Goal: Task Accomplishment & Management: Manage account settings

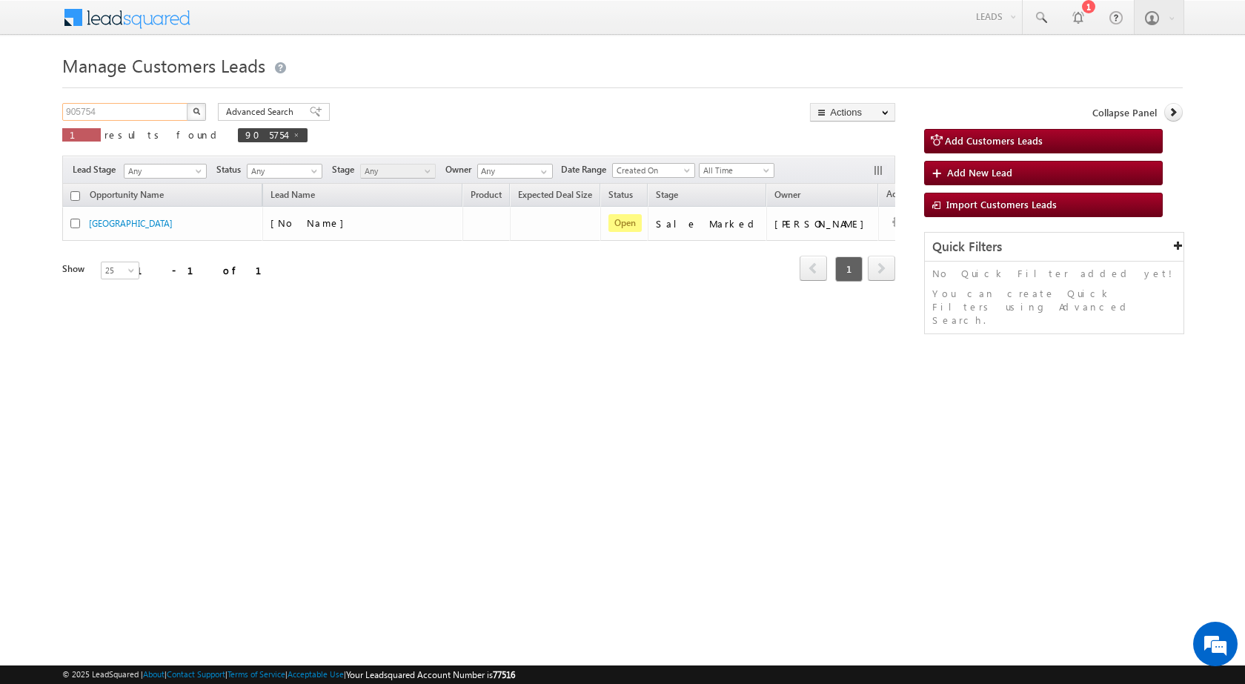
click at [105, 108] on input "905754" at bounding box center [125, 112] width 127 height 18
paste input "897610"
type input "897610"
click at [198, 108] on img "button" at bounding box center [196, 110] width 7 height 7
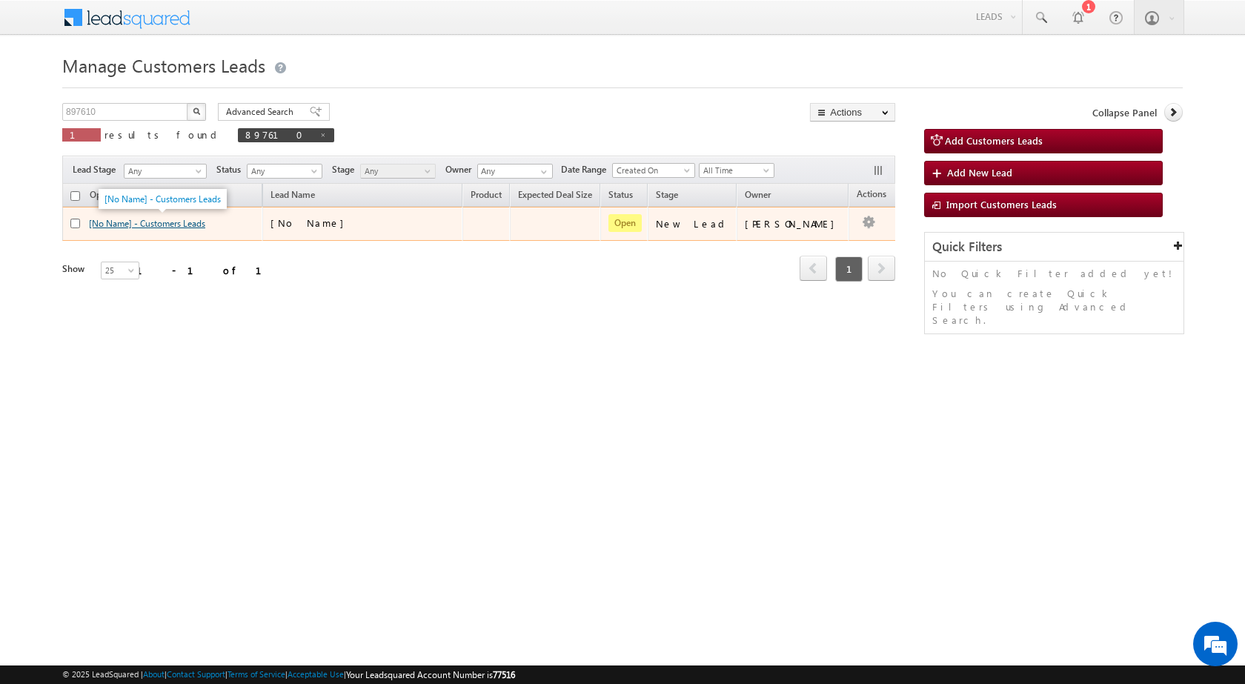
click at [170, 222] on link "[No Name] - Customers Leads" at bounding box center [147, 223] width 116 height 11
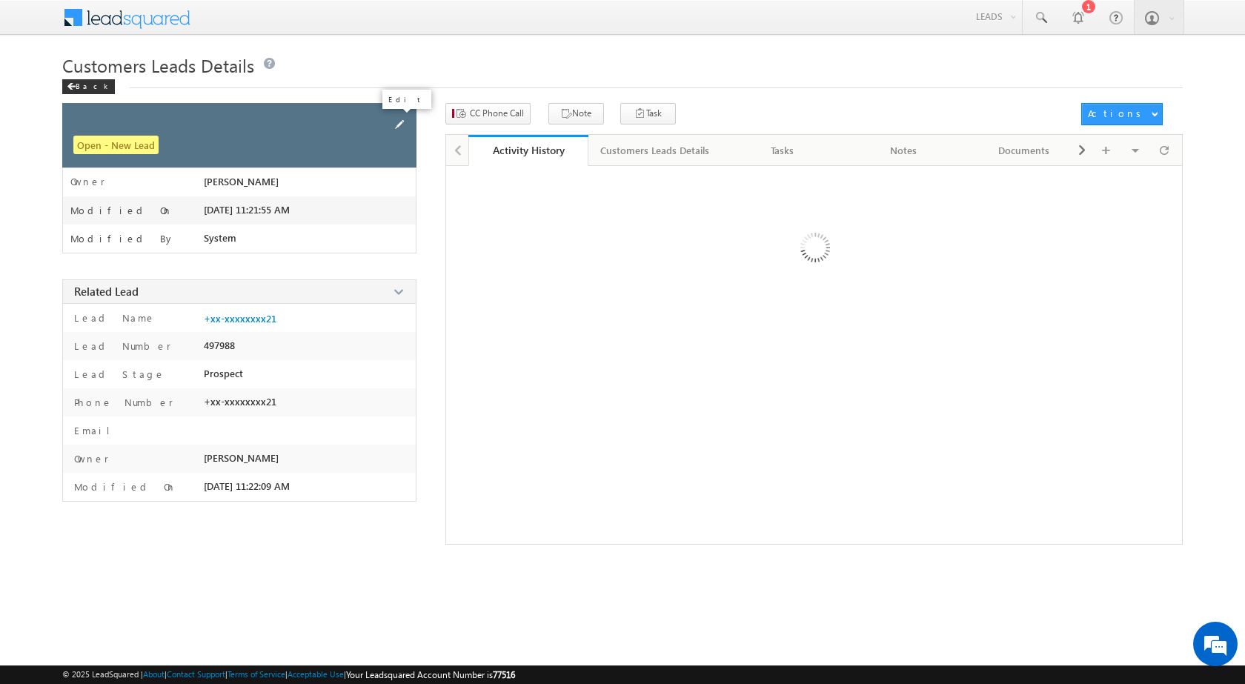
click at [400, 124] on span at bounding box center [399, 124] width 16 height 16
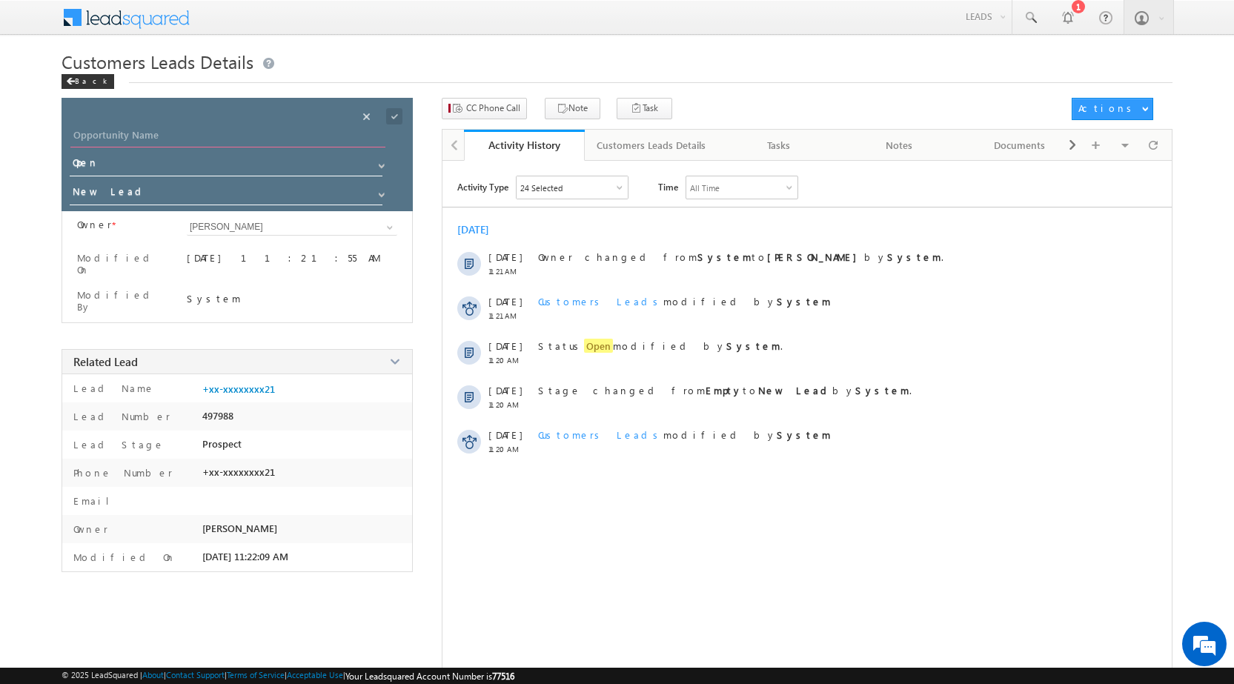
click at [196, 143] on input "Opportunity Name" at bounding box center [227, 137] width 315 height 21
paste input "[PERSON_NAME]"
type input "[PERSON_NAME]"
click at [395, 118] on span at bounding box center [394, 116] width 16 height 16
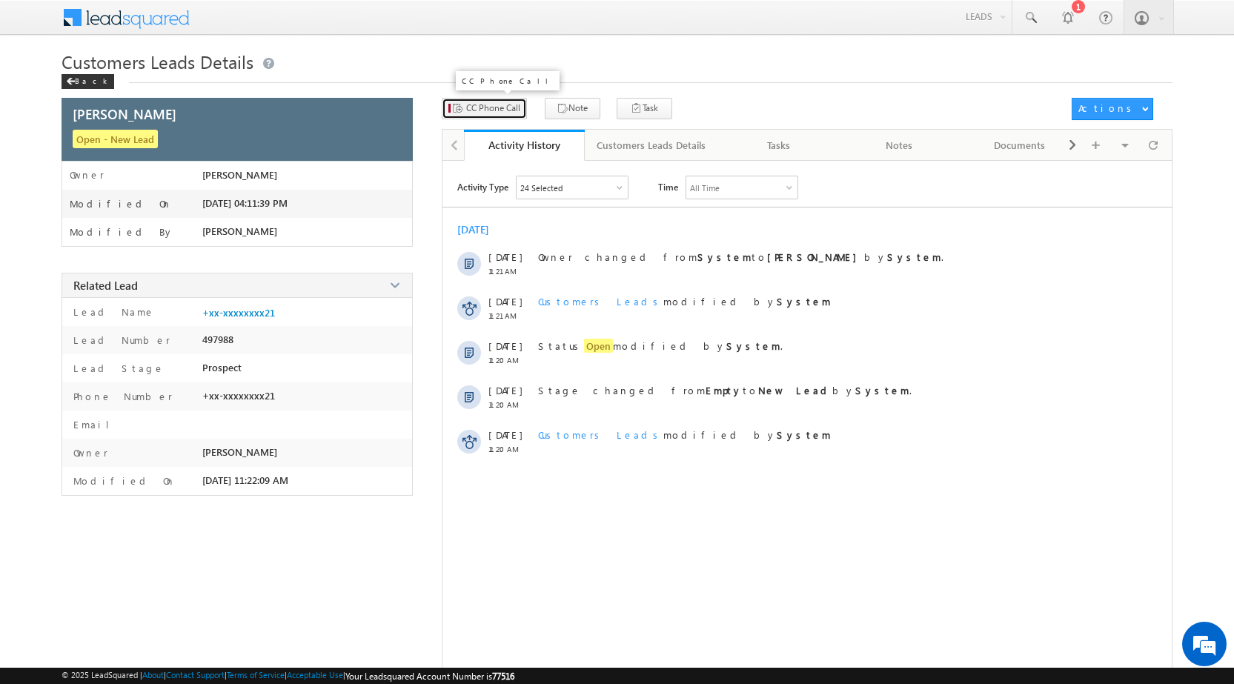
click at [468, 106] on span "CC Phone Call" at bounding box center [493, 108] width 54 height 13
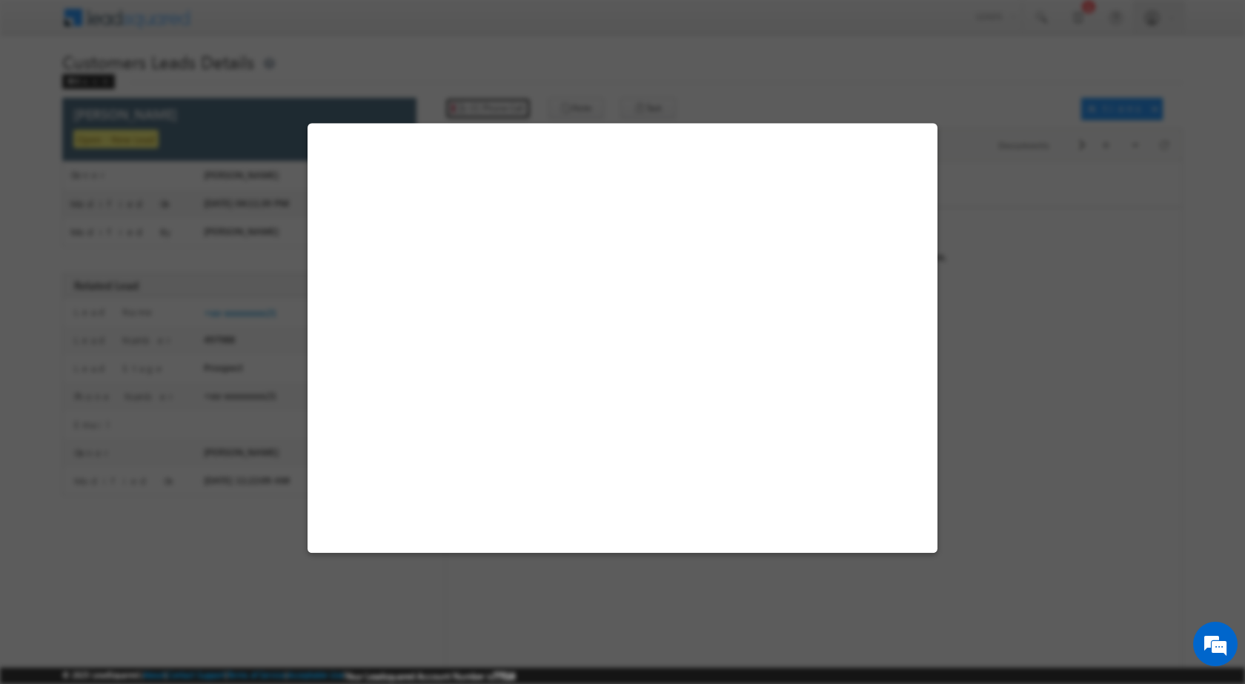
select select "Rudrapur"
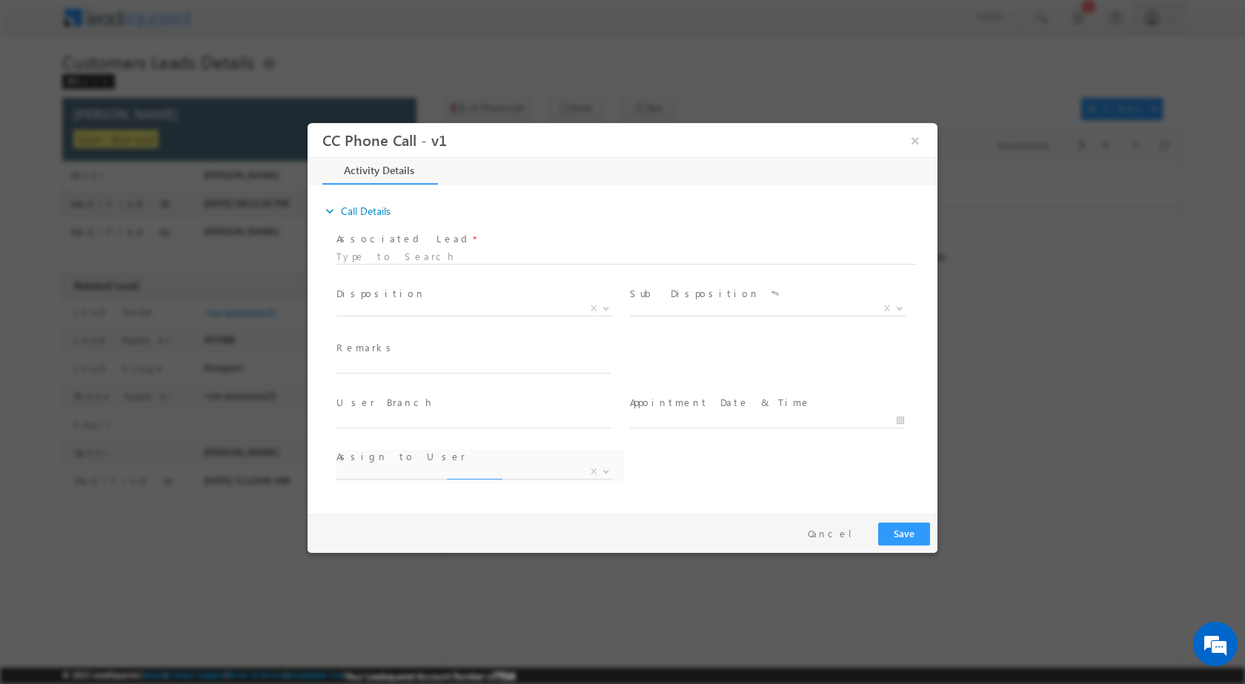
select select "[EMAIL_ADDRESS][DOMAIN_NAME]"
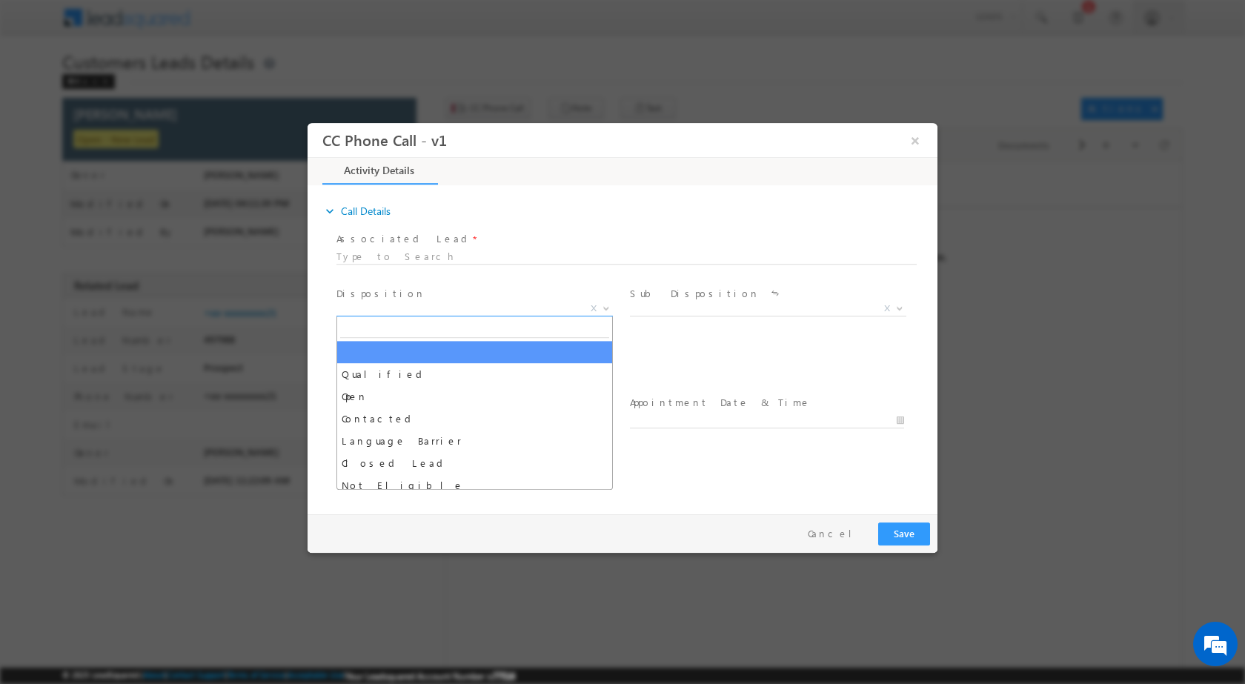
click at [609, 305] on b at bounding box center [606, 307] width 9 height 5
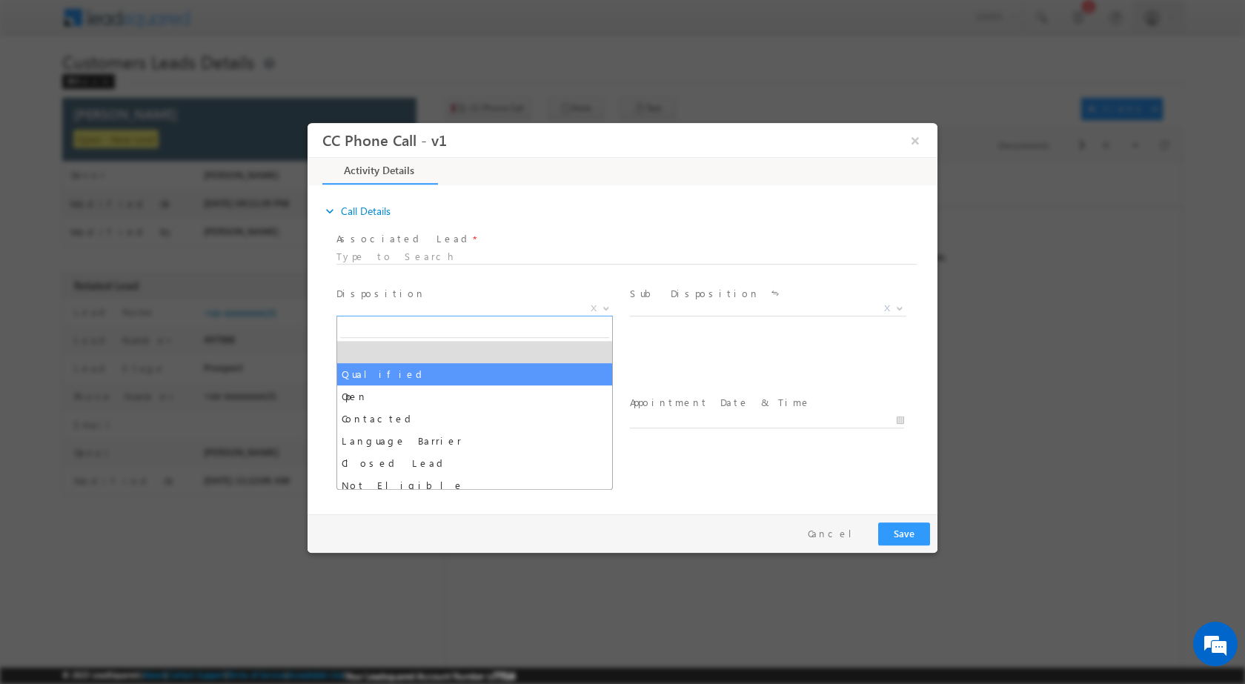
select select "Qualified"
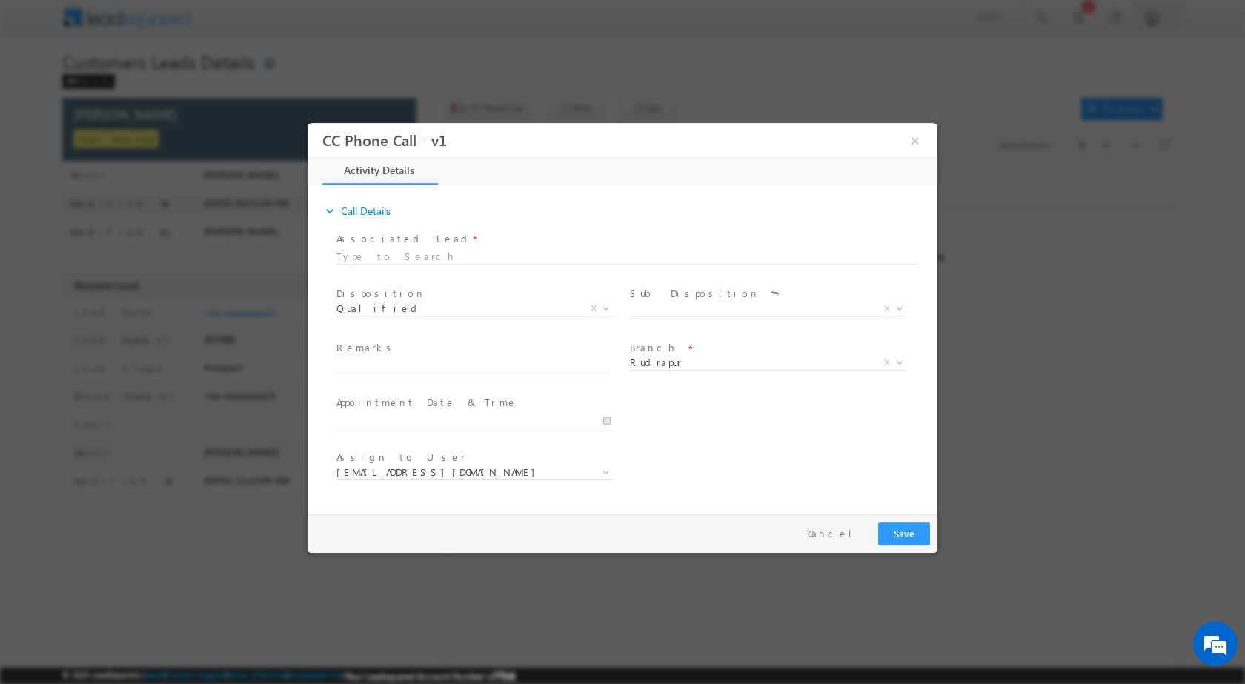
click at [904, 323] on span at bounding box center [767, 326] width 274 height 16
click at [890, 303] on span "X" at bounding box center [887, 307] width 6 height 13
drag, startPoint x: 897, startPoint y: 306, endPoint x: 898, endPoint y: 298, distance: 8.3
click at [896, 305] on b at bounding box center [899, 307] width 9 height 5
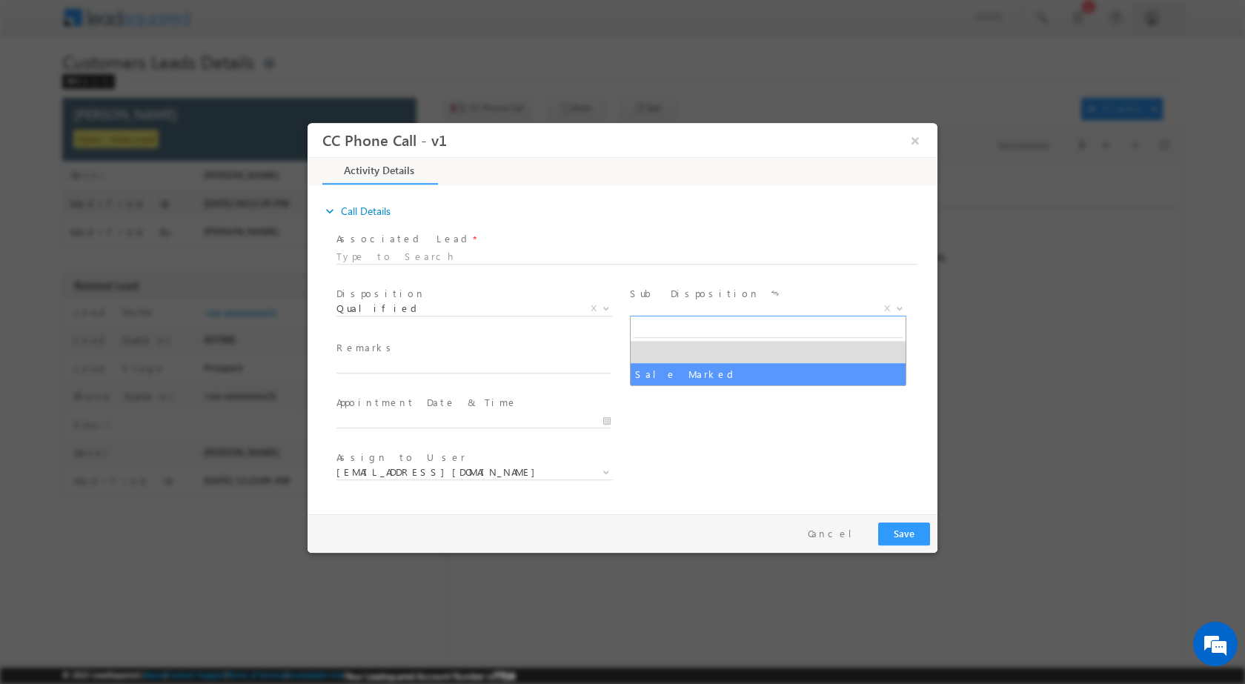
drag, startPoint x: 715, startPoint y: 377, endPoint x: 669, endPoint y: 400, distance: 51.4
select select "Sale Marked"
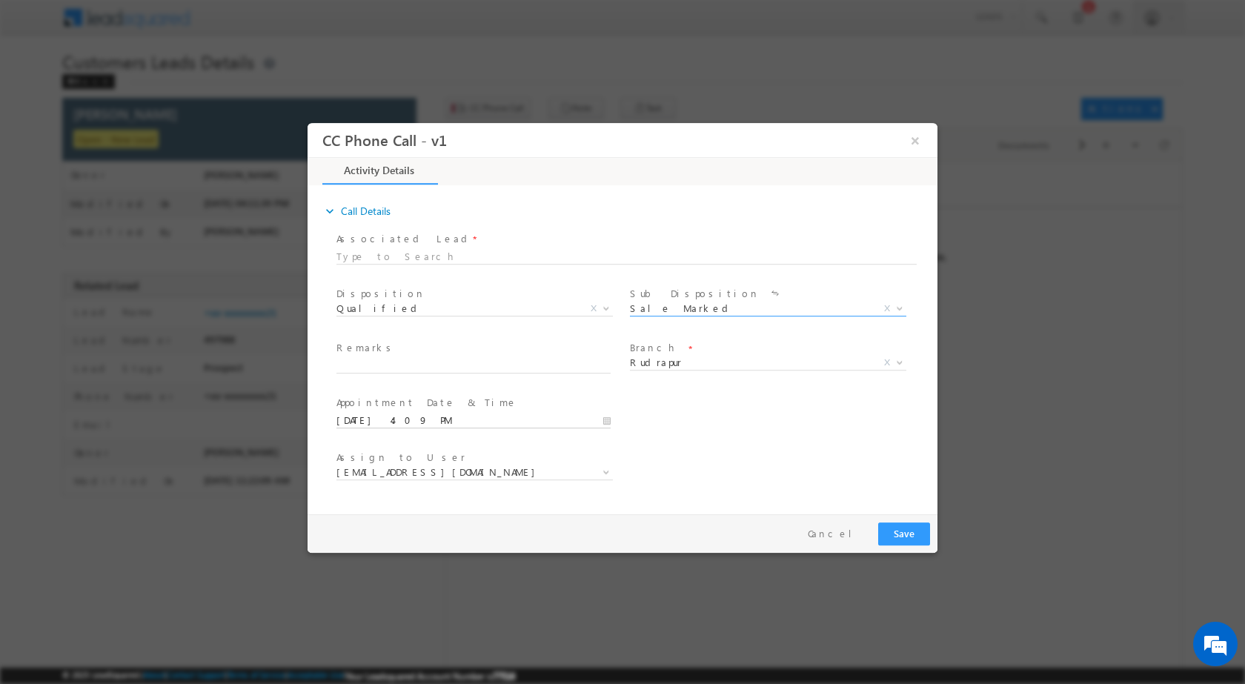
click at [605, 418] on input "[DATE] 4:09 PM" at bounding box center [474, 420] width 274 height 15
type input "[DATE] 4:09 PM"
type input "11"
type input "[DATE] 11:09 PM"
click at [422, 400] on input "09" at bounding box center [432, 402] width 62 height 10
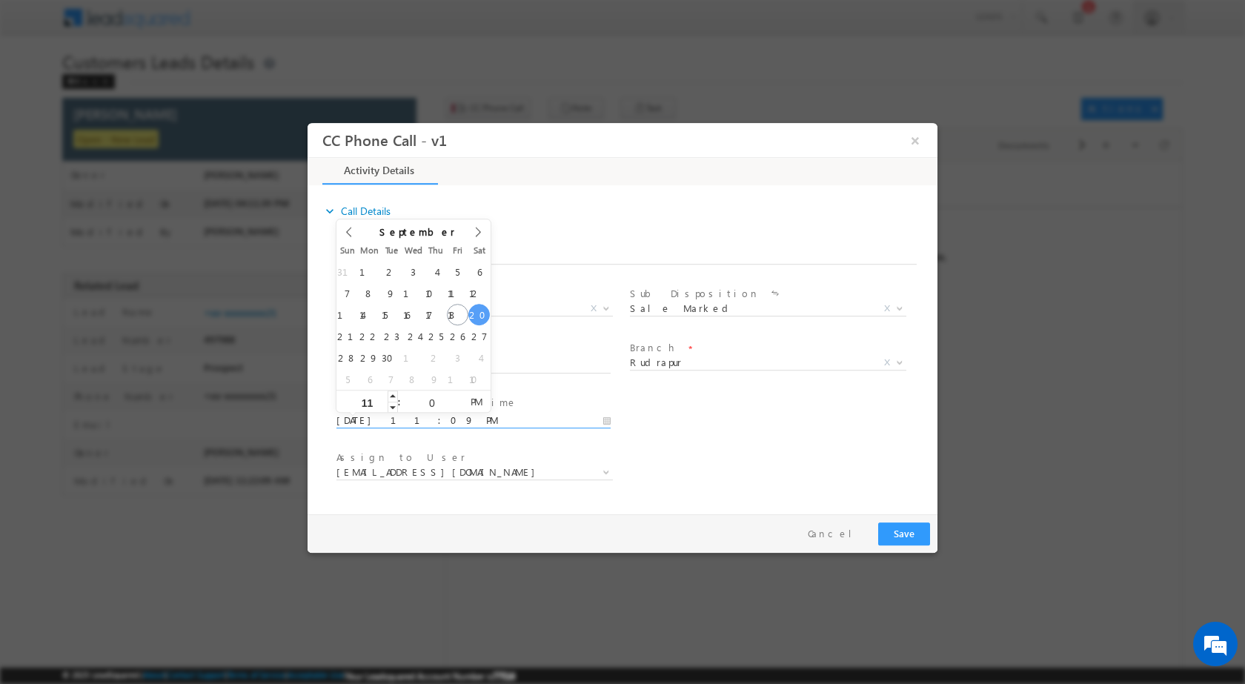
type input "00"
type input "[DATE] 11:00 AM"
click at [468, 403] on span "PM" at bounding box center [476, 401] width 27 height 22
click at [704, 433] on div "User Branch * Appointment Date & Time * [DATE] 11:00 AM" at bounding box center [636, 418] width 604 height 55
click at [597, 474] on span "[EMAIL_ADDRESS][DOMAIN_NAME]" at bounding box center [475, 472] width 277 height 15
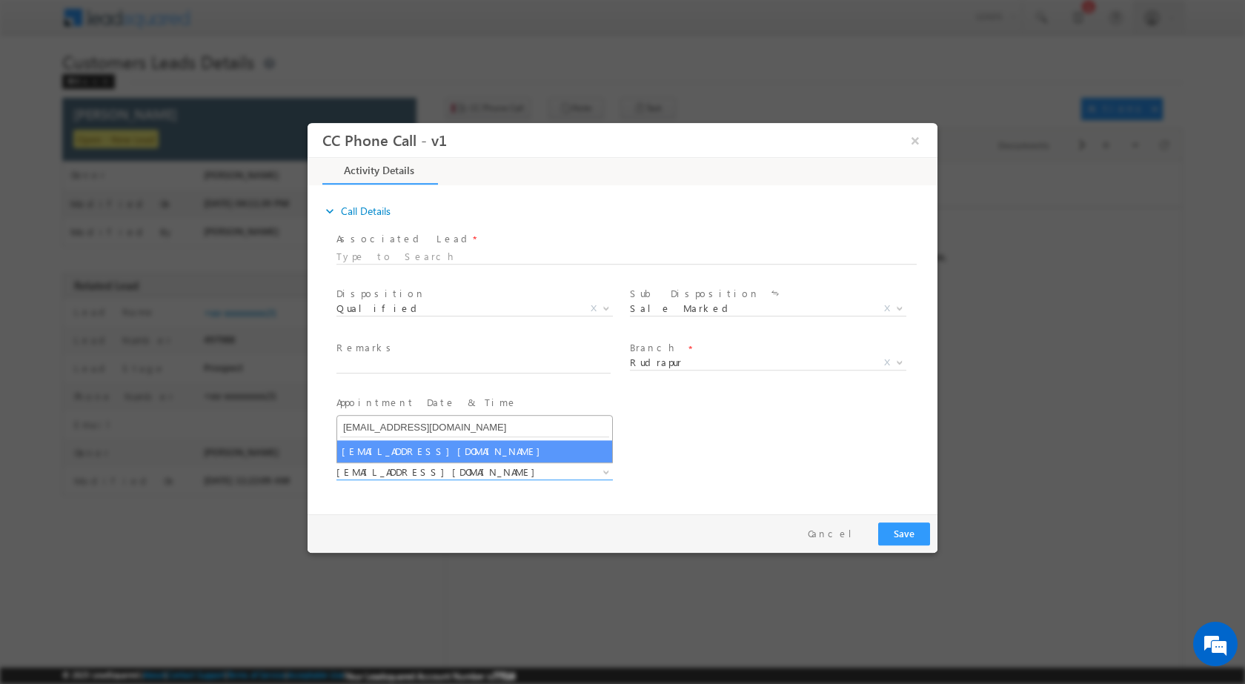
type input "[EMAIL_ADDRESS][DOMAIN_NAME]"
select select "[EMAIL_ADDRESS][DOMAIN_NAME]"
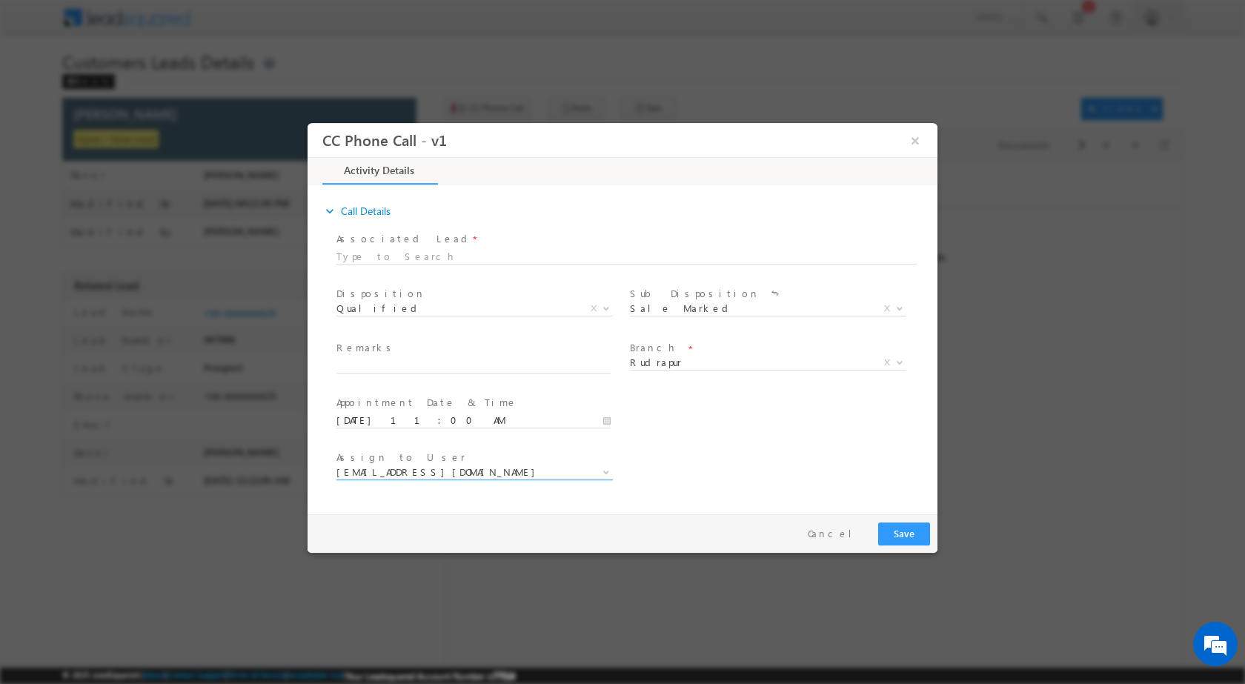
click at [392, 351] on span "Remarks *" at bounding box center [474, 348] width 274 height 16
click at [392, 357] on div "Remarks *" at bounding box center [481, 357] width 288 height 34
click at [394, 362] on input "text" at bounding box center [474, 365] width 274 height 15
paste input "19/09-Customer Name is [PERSON_NAME] Customer age is [DEMOGRAPHIC_DATA] yrs loa…"
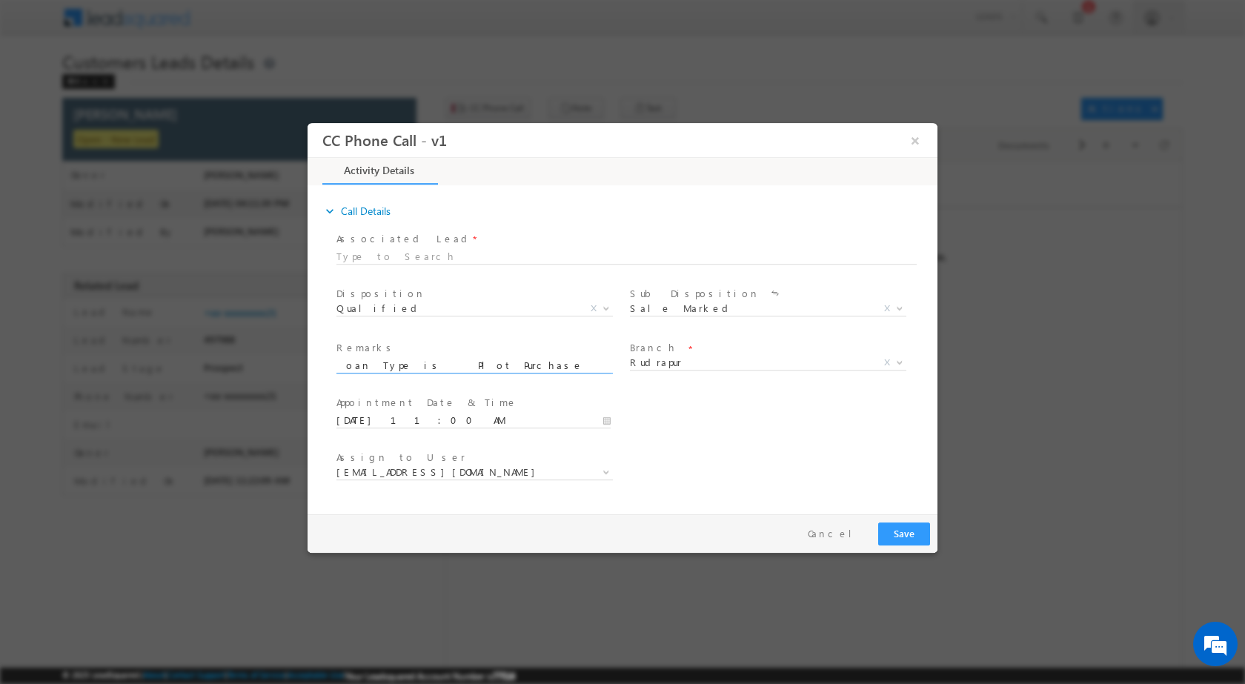
type input "19/09-Customer Name is [PERSON_NAME] Customer age is [DEMOGRAPHIC_DATA] yrs loa…"
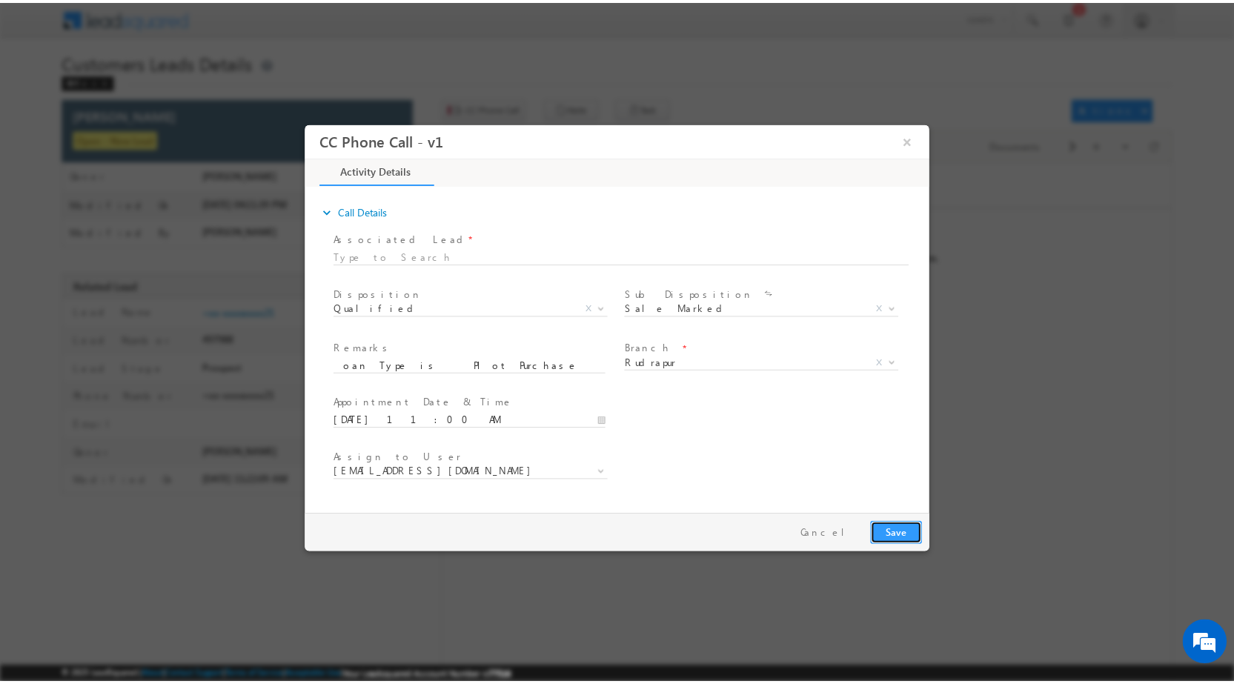
scroll to position [0, 0]
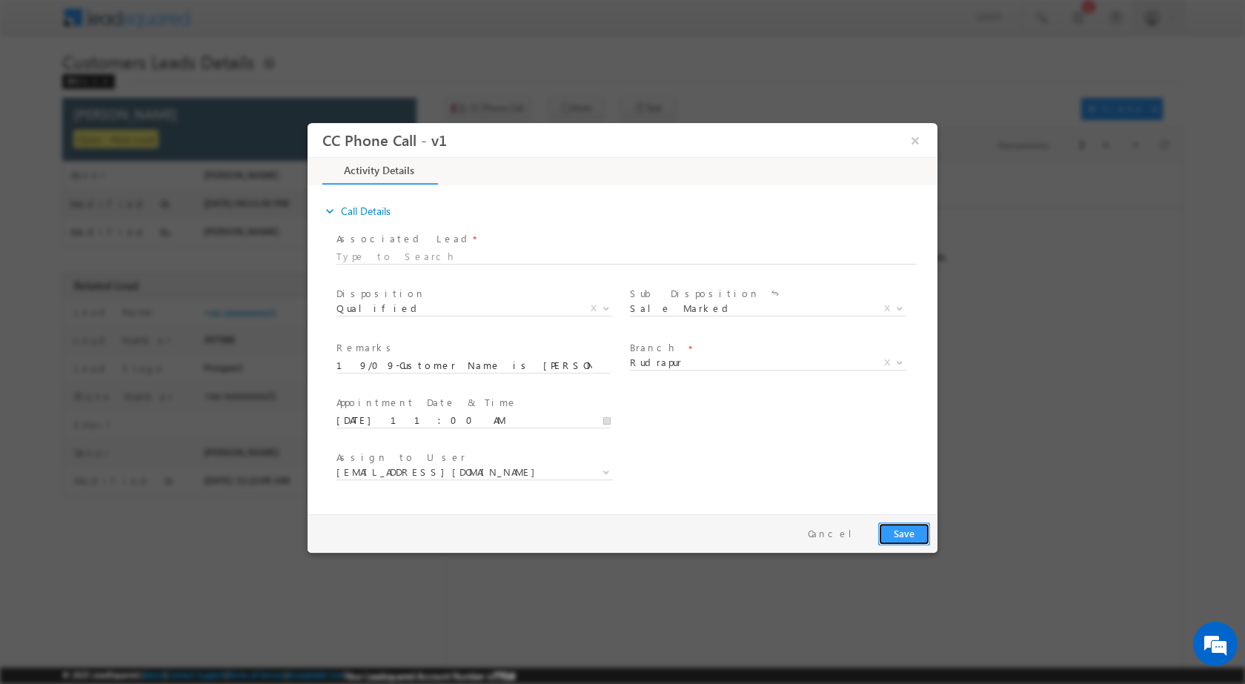
click at [911, 523] on button "Save" at bounding box center [904, 533] width 52 height 23
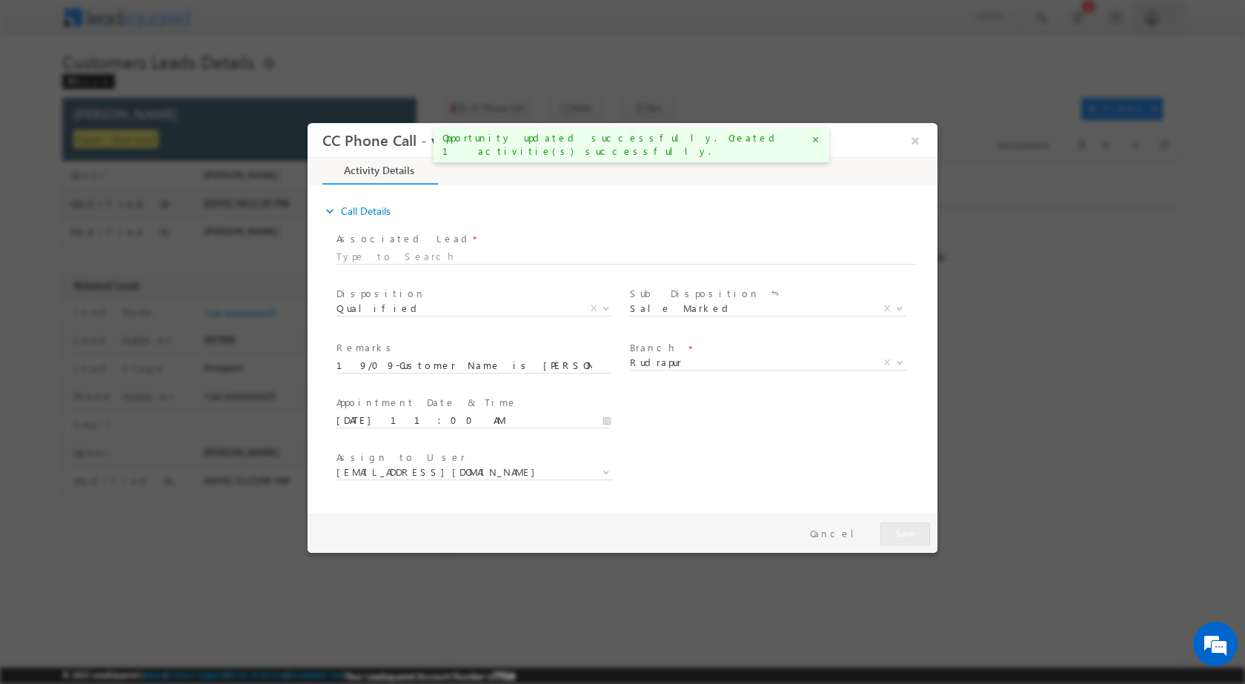
click at [907, 125] on div "CC Phone Call - v1 ×" at bounding box center [623, 139] width 630 height 34
click at [914, 144] on button "×" at bounding box center [915, 139] width 25 height 27
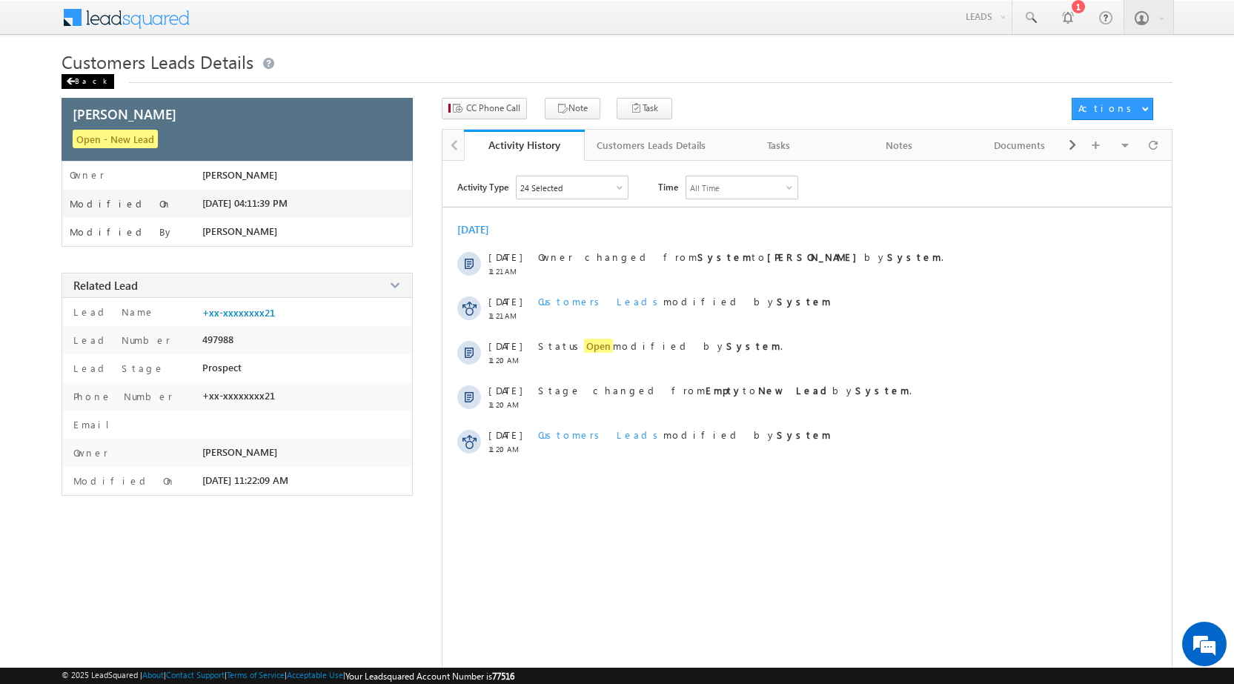
click at [75, 76] on div "Back" at bounding box center [88, 81] width 53 height 15
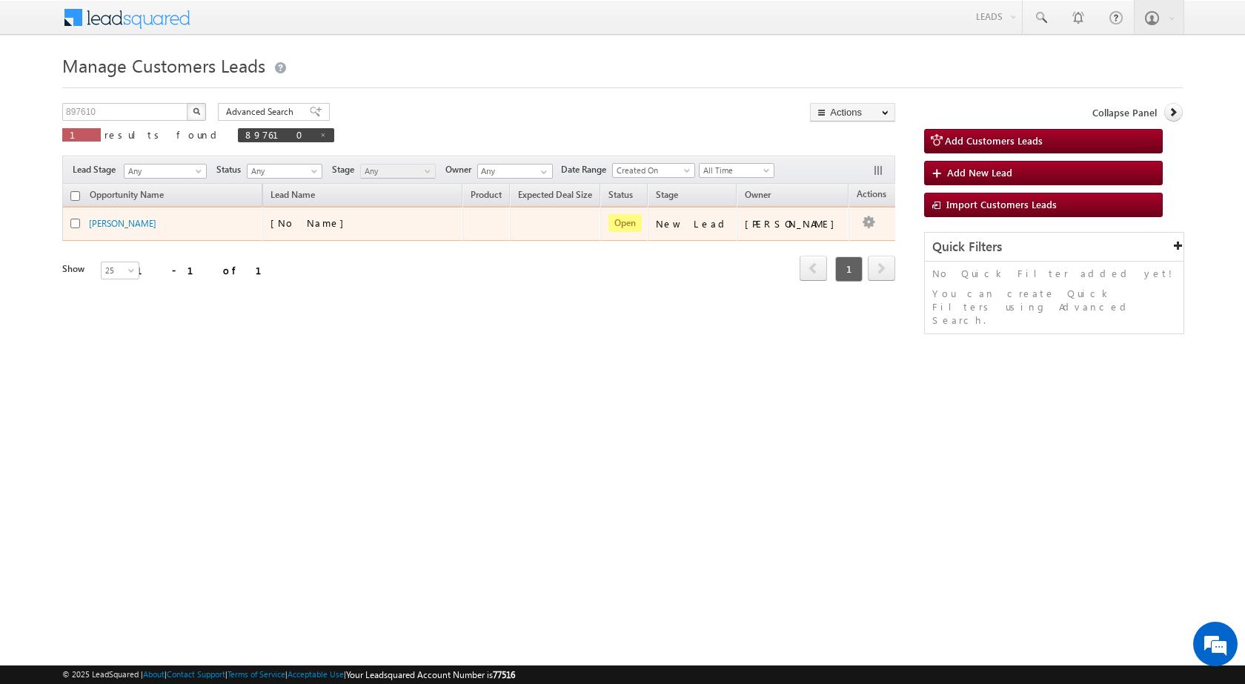
click at [858, 219] on td "Edit Change Owner Change Stage Add Activity Add Task Delete" at bounding box center [880, 224] width 62 height 34
click at [821, 234] on link "Edit" at bounding box center [839, 243] width 74 height 18
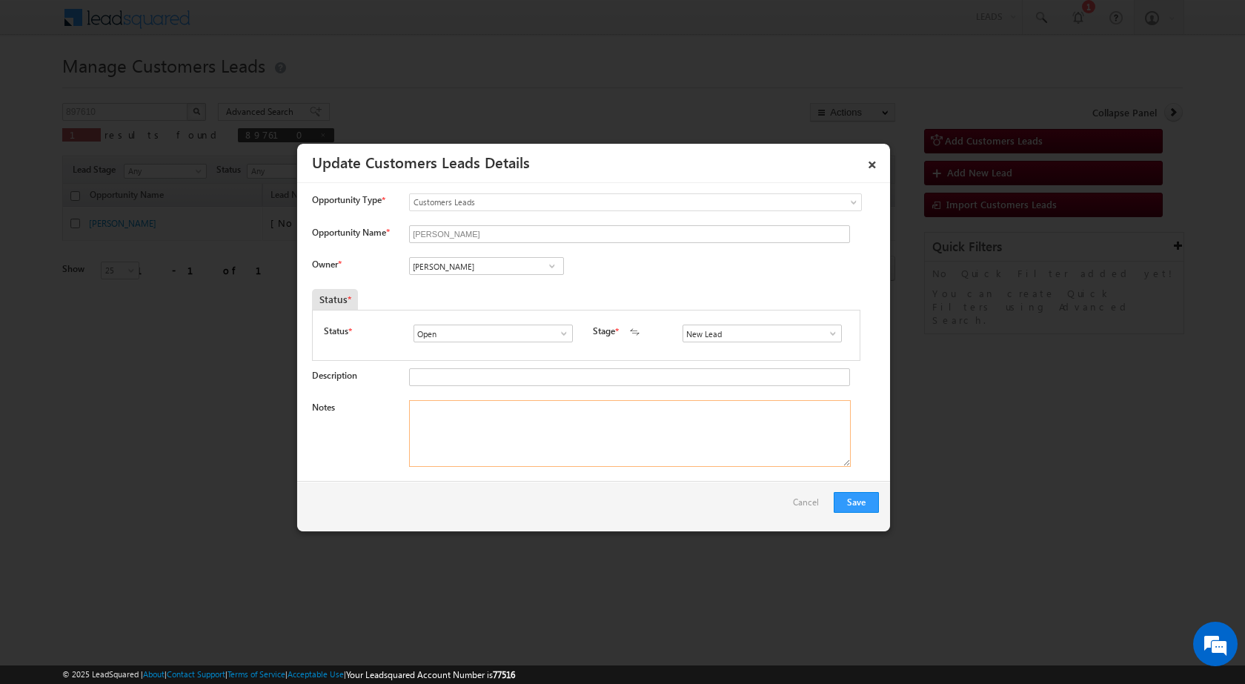
click at [645, 451] on textarea "Notes" at bounding box center [630, 433] width 442 height 67
paste textarea "19/09-Customer Name is VINEET KUMAR Customer age is 40 yrs loan Type is Plot Pu…"
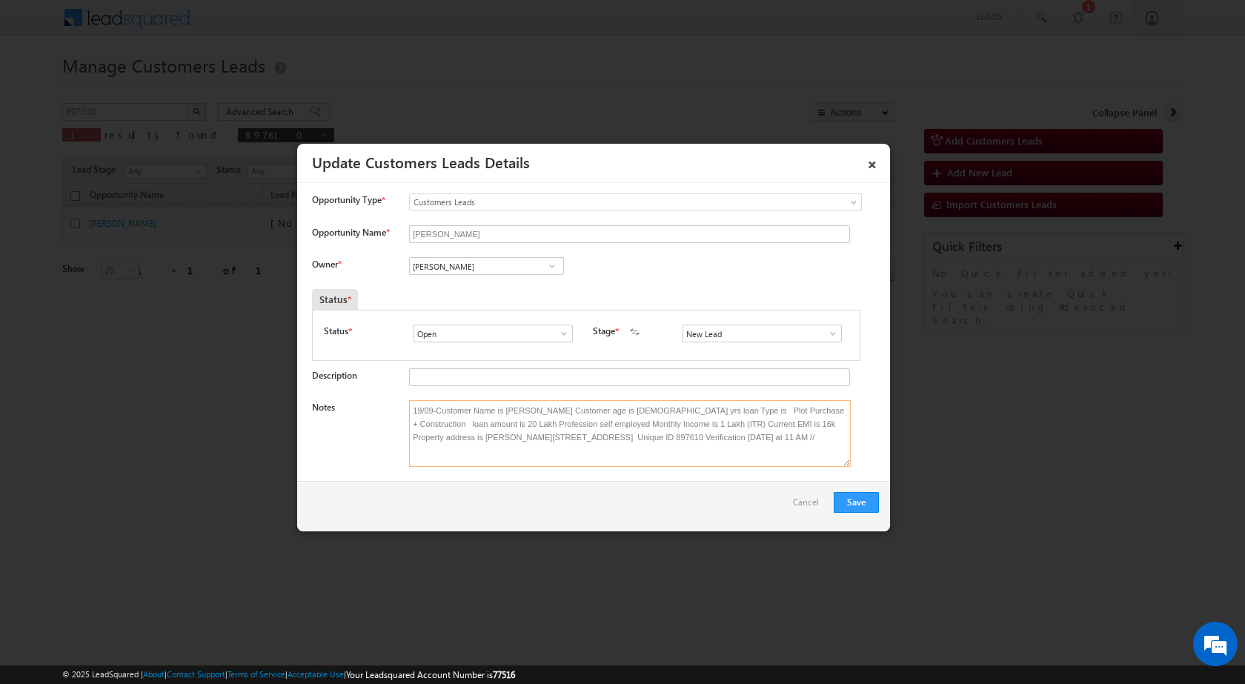
type textarea "19/09-Customer Name is VINEET KUMAR Customer age is 40 yrs loan Type is Plot Pu…"
click at [555, 266] on span at bounding box center [552, 266] width 15 height 12
paste input "[EMAIL_ADDRESS][DOMAIN_NAME]"
click at [500, 288] on link "Nadeem Ahmad nadeem.ahmad@sgrlimited.in" at bounding box center [486, 289] width 155 height 28
type input "Nadeem Ahmad"
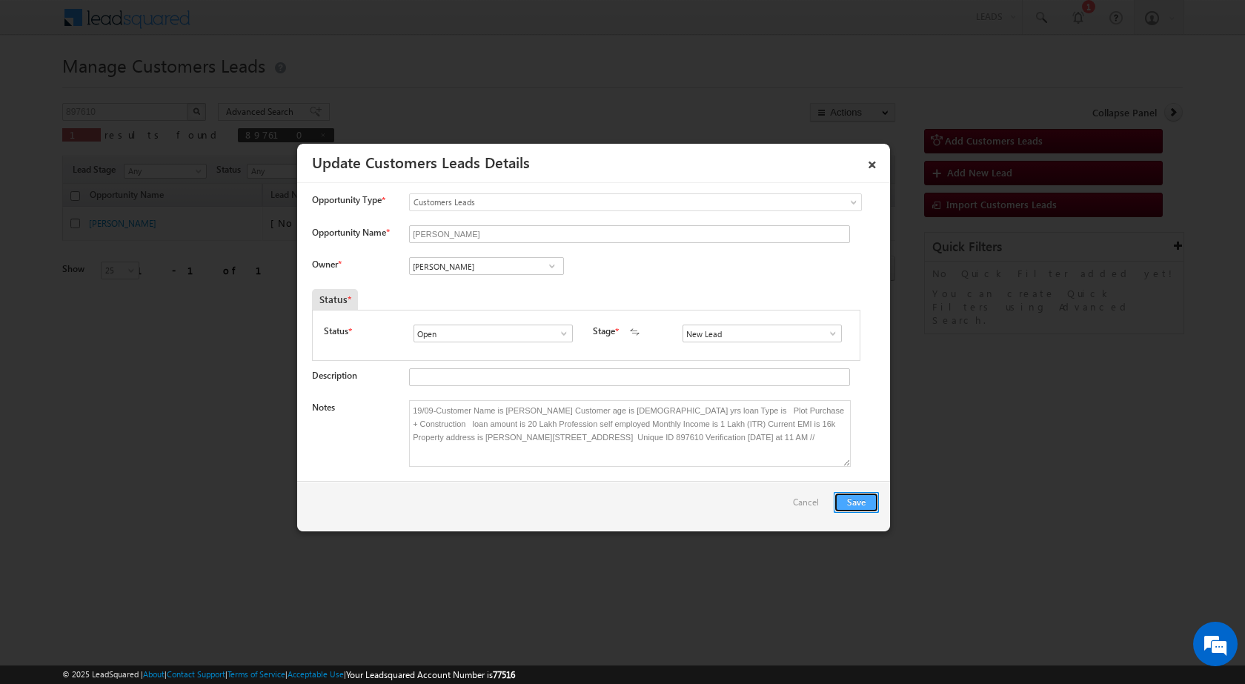
click at [858, 498] on button "Save" at bounding box center [856, 502] width 45 height 21
